Goal: Information Seeking & Learning: Learn about a topic

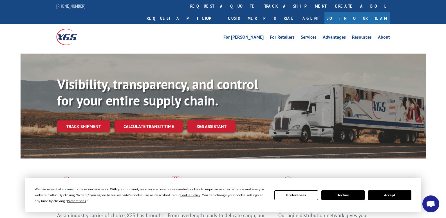
click at [307, 193] on button "Preferences" at bounding box center [296, 195] width 43 height 10
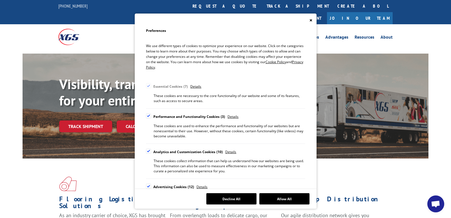
click at [309, 22] on button "Close" at bounding box center [310, 20] width 3 height 5
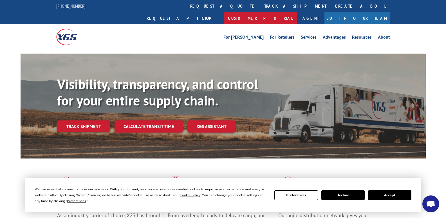
click at [297, 12] on link "Customer Portal" at bounding box center [260, 18] width 73 height 12
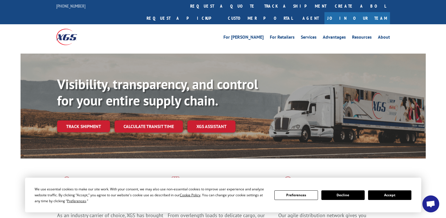
click at [194, 180] on div "We use essential cookies to make our site work. With your consent, we may also …" at bounding box center [223, 194] width 397 height 35
click at [319, 158] on div "Flooring Logistics Solutions As an industry carrier of choice, XGS has brought …" at bounding box center [224, 209] width 406 height 103
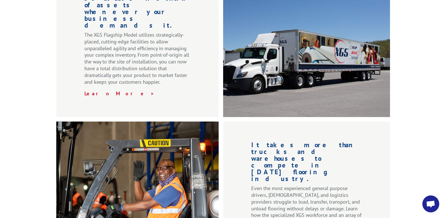
scroll to position [636, 0]
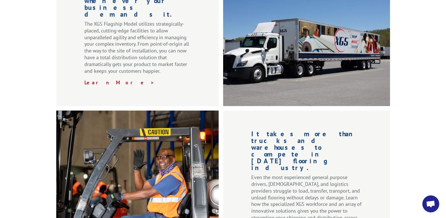
click at [338, 174] on p "Even the most experienced general purpose drivers, [DEMOGRAPHIC_DATA], and logi…" at bounding box center [306, 203] width 111 height 59
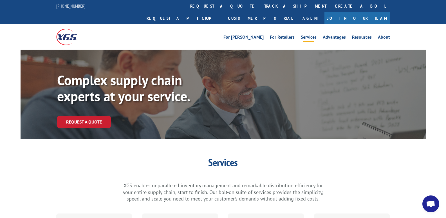
click at [260, 10] on link "track a shipment" at bounding box center [295, 6] width 71 height 12
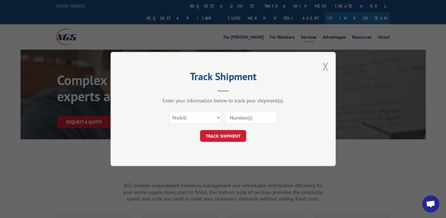
click at [326, 68] on button "Close modal" at bounding box center [326, 66] width 6 height 15
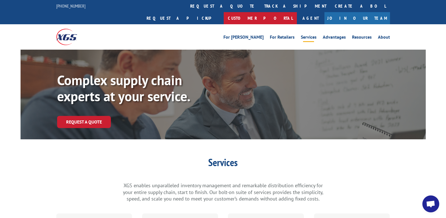
click at [297, 12] on link "Customer Portal" at bounding box center [260, 18] width 73 height 12
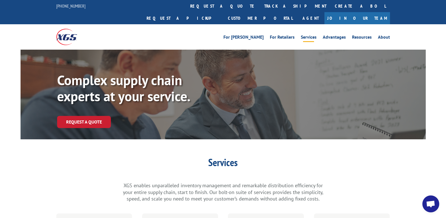
click at [364, 159] on div "Services XGS enables unparalleled inventory management and remarkable distribut…" at bounding box center [224, 179] width 406 height 45
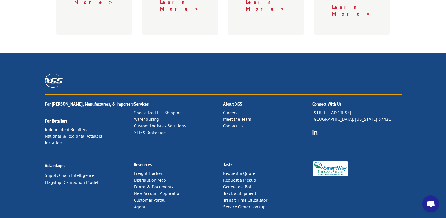
scroll to position [329, 0]
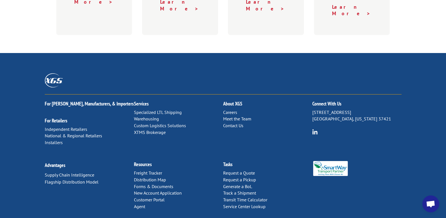
click at [420, 171] on div "For Mills, Manufacturers, & Importers For Retailers Independent Retailers Natio…" at bounding box center [223, 140] width 446 height 175
